Goal: Check status: Verify the current state of an ongoing process or item

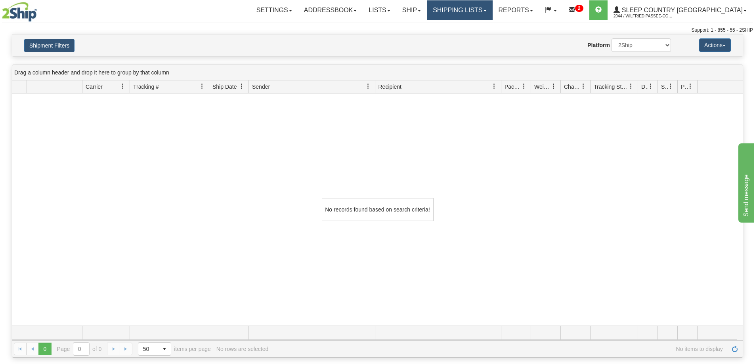
click at [492, 13] on link "Shipping lists" at bounding box center [459, 10] width 65 height 20
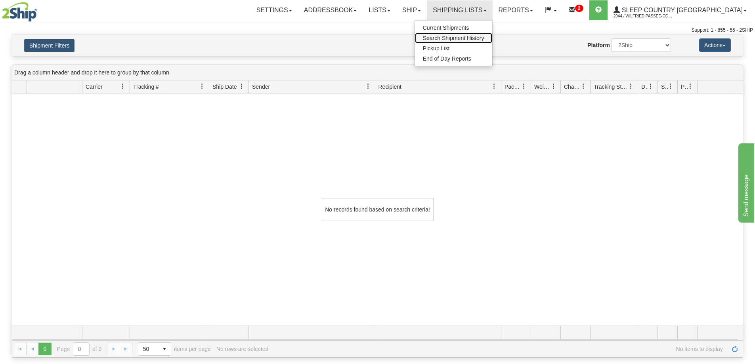
click at [485, 39] on span "Search Shipment History" at bounding box center [453, 38] width 61 height 6
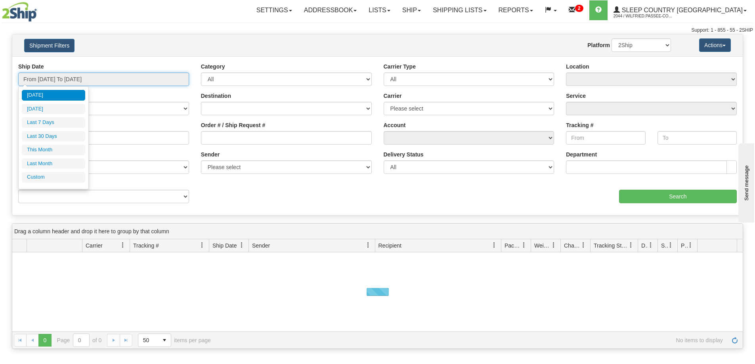
click at [89, 80] on input "From [DATE] To [DATE]" at bounding box center [103, 79] width 171 height 13
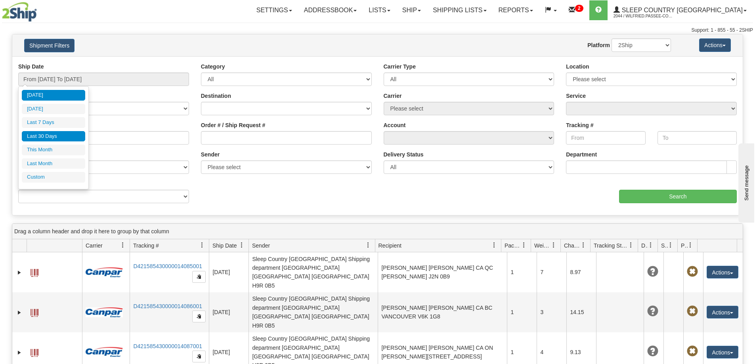
click at [66, 134] on li "Last 30 Days" at bounding box center [53, 136] width 63 height 11
type input "From 08/22/2025 To 09/20/2025"
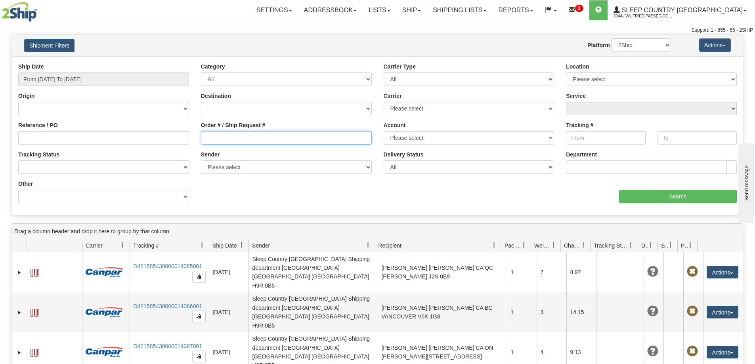
drag, startPoint x: 230, startPoint y: 134, endPoint x: 246, endPoint y: 135, distance: 15.9
click at [231, 134] on input "Order # / Ship Request #" at bounding box center [286, 137] width 171 height 13
paste input "9000I077601"
type input "9000I077601"
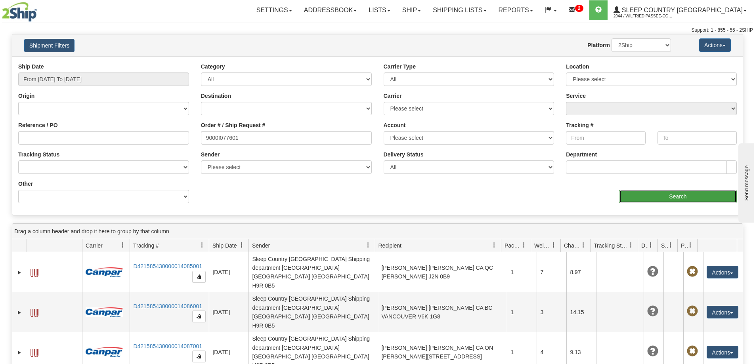
click at [661, 194] on input "Search" at bounding box center [678, 196] width 118 height 13
